Goal: Check status: Check status

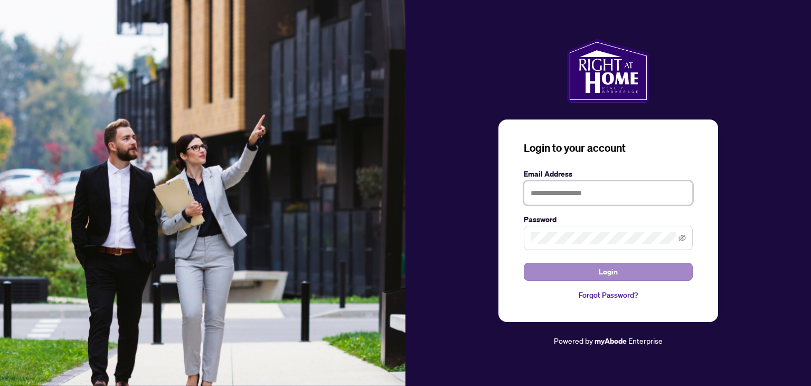
type input "**********"
click at [614, 269] on span "Login" at bounding box center [608, 271] width 19 height 17
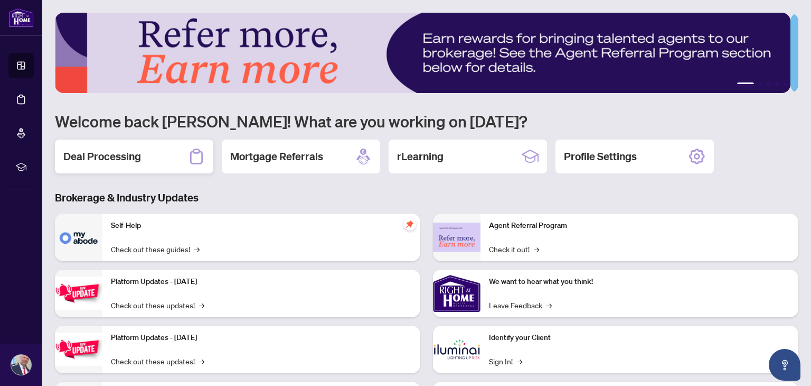
click at [126, 155] on h2 "Deal Processing" at bounding box center [102, 156] width 78 height 15
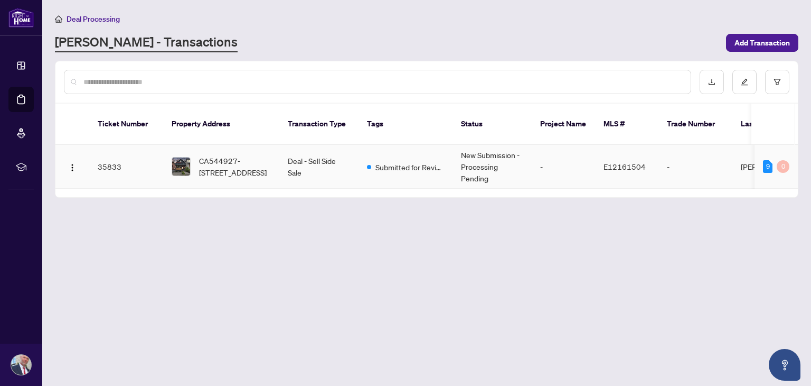
click at [355, 148] on td "Deal - Sell Side Sale" at bounding box center [318, 167] width 79 height 44
